Goal: Participate in discussion: Engage in conversation with other users on a specific topic

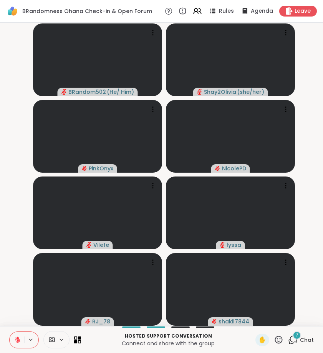
click at [298, 341] on icon at bounding box center [293, 340] width 10 height 10
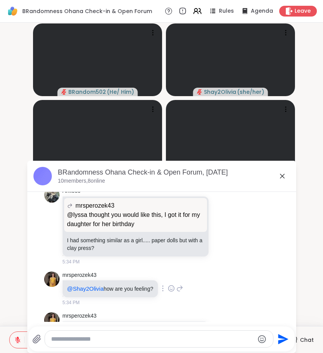
scroll to position [1835, 0]
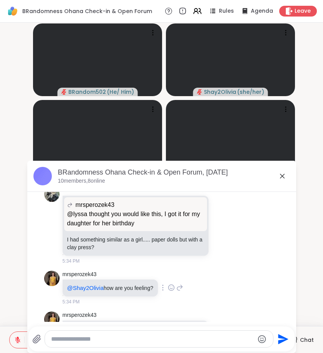
click at [183, 287] on icon at bounding box center [179, 287] width 7 height 9
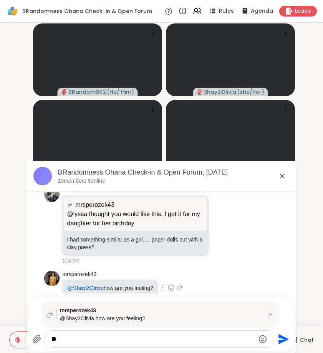
type textarea "*"
type textarea "**********"
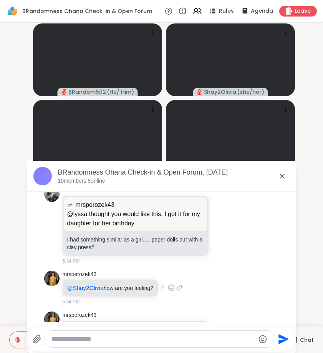
scroll to position [2291, 0]
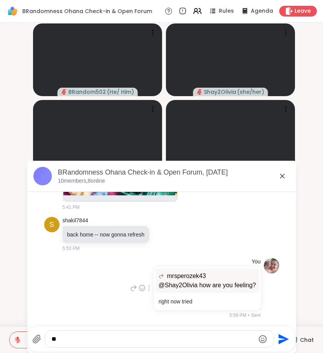
type textarea "*"
click at [284, 176] on icon at bounding box center [282, 175] width 9 height 9
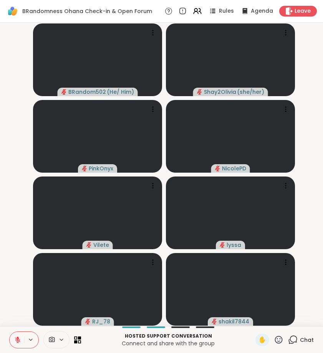
click at [284, 176] on video-player-container "BRandom502 ( He/ Him ) Shay2Olivia ( she/her ) PinkOnyx NicolePD Vilete lyssa R…" at bounding box center [162, 174] width 314 height 297
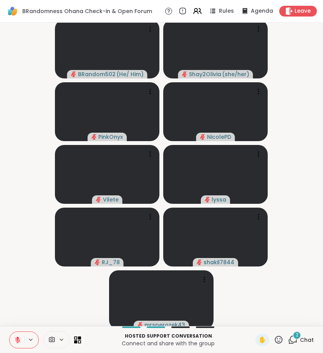
click at [273, 301] on video-player-container "BRandom502 ( He/ Him ) Shay2Olivia ( she/her ) PinkOnyx NicolePD Vilete lyssa R…" at bounding box center [162, 174] width 314 height 297
click at [294, 333] on div "2" at bounding box center [297, 335] width 8 height 8
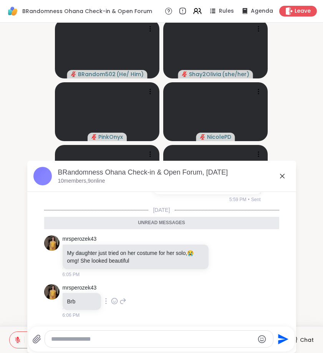
scroll to position [2398, 0]
click at [219, 253] on icon at bounding box center [222, 256] width 7 height 8
click at [219, 245] on div "Select Reaction: Heart" at bounding box center [222, 243] width 7 height 7
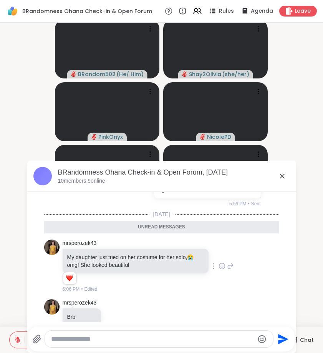
scroll to position [2409, 0]
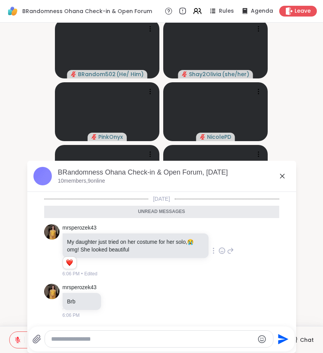
click at [283, 175] on icon at bounding box center [282, 176] width 5 height 5
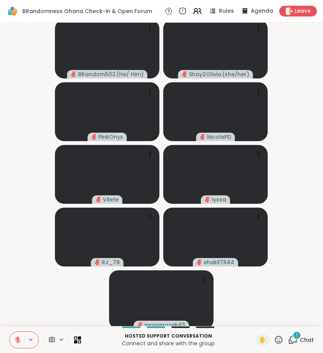
click at [297, 340] on icon at bounding box center [293, 339] width 7 height 7
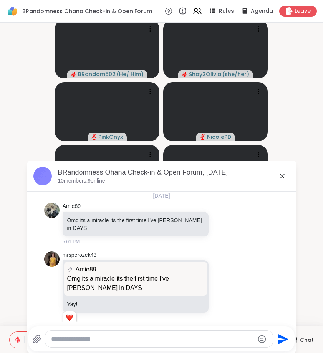
scroll to position [2450, 0]
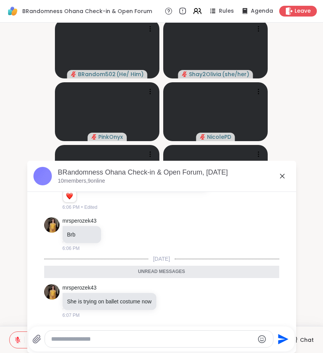
click at [36, 338] on icon at bounding box center [36, 339] width 9 height 9
click at [0, 0] on input "file" at bounding box center [0, 0] width 0 height 0
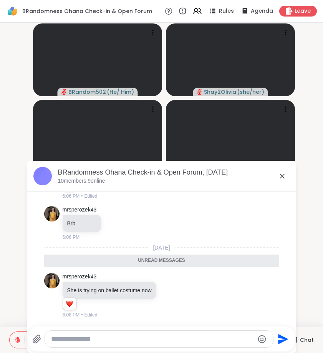
click at [110, 335] on div at bounding box center [159, 339] width 228 height 17
click at [110, 336] on textarea "Type your message" at bounding box center [152, 339] width 203 height 8
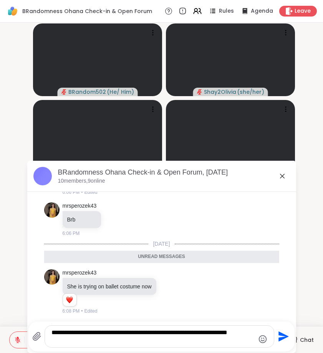
type textarea "**********"
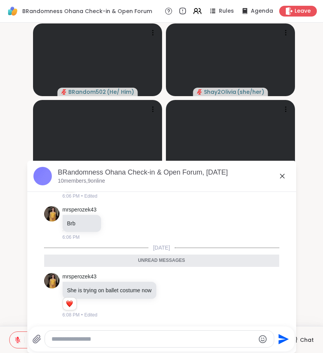
scroll to position [2491, 0]
